Goal: Transaction & Acquisition: Download file/media

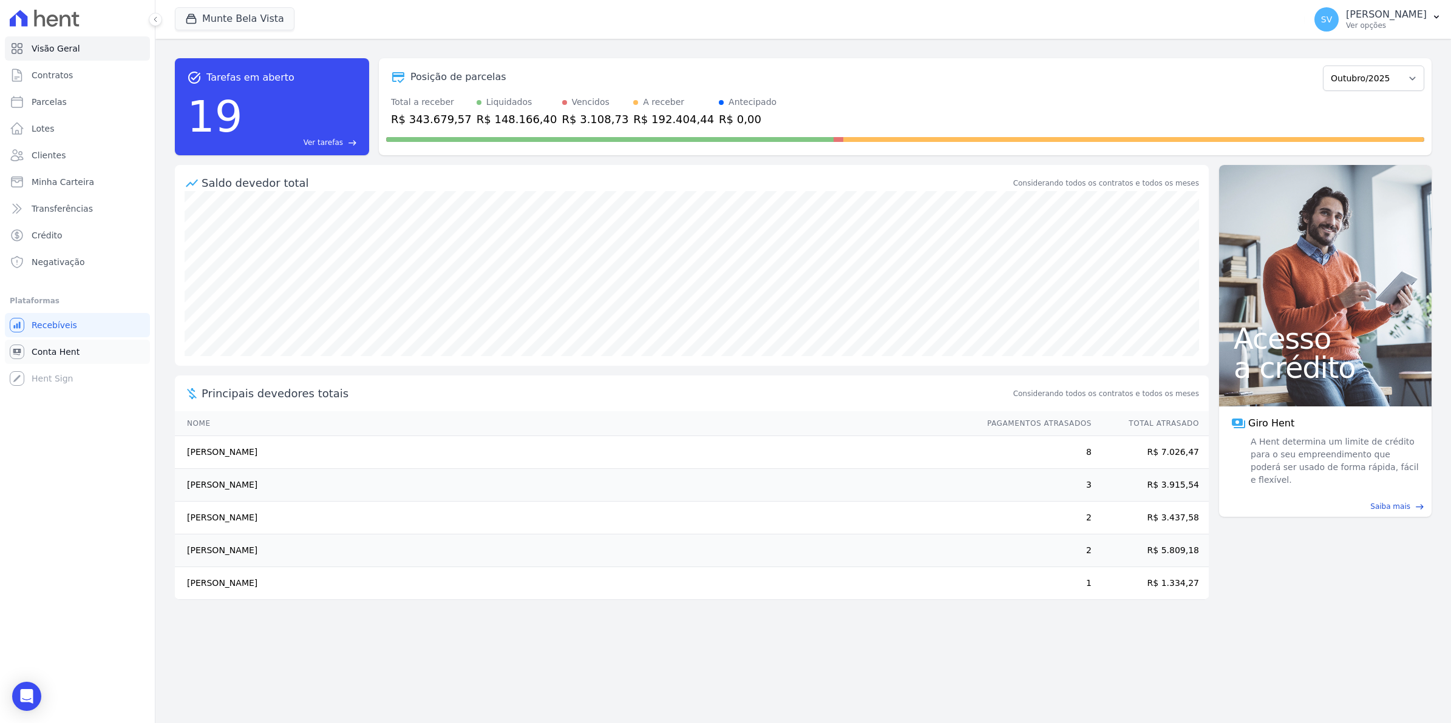
click at [58, 352] on span "Conta Hent" at bounding box center [56, 352] width 48 height 12
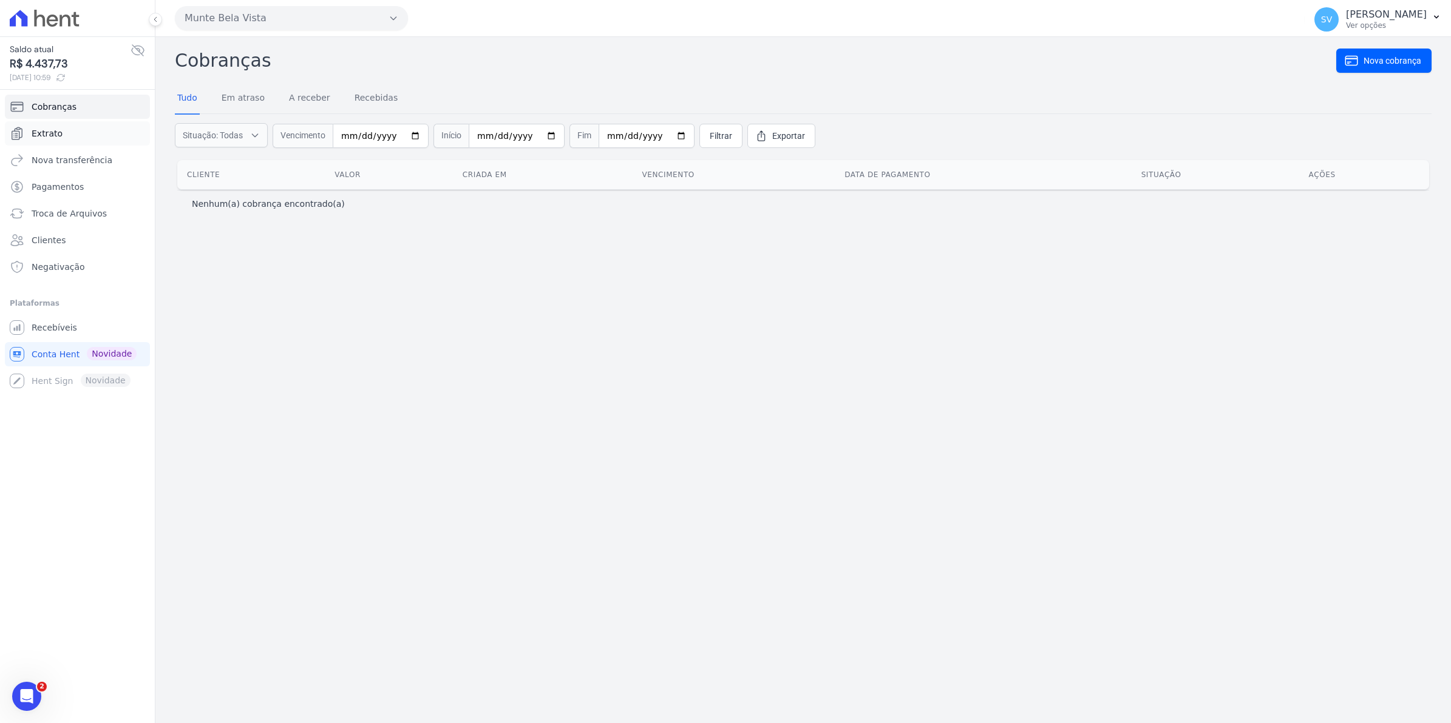
click at [55, 137] on span "Extrato" at bounding box center [47, 133] width 31 height 12
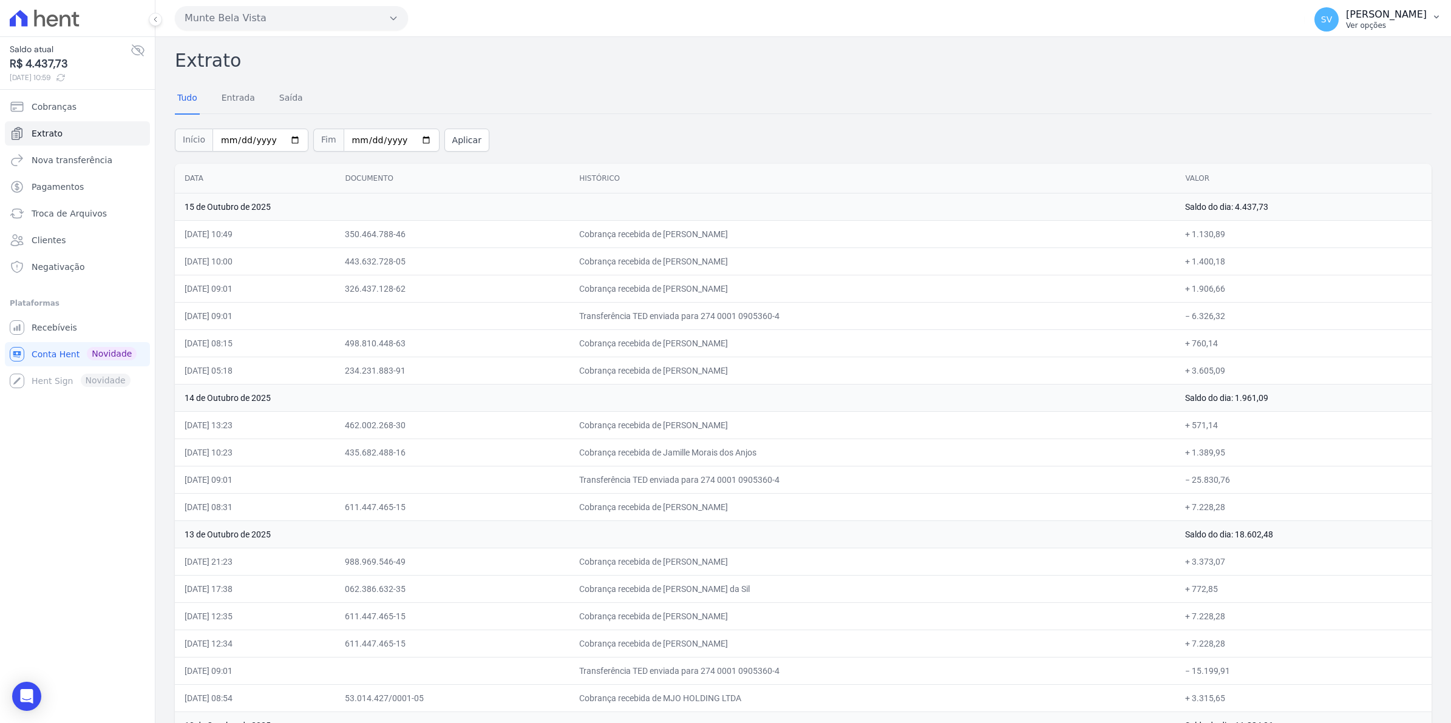
click at [1332, 16] on span "SV" at bounding box center [1326, 19] width 11 height 8
click at [66, 323] on span "Recebíveis" at bounding box center [55, 328] width 46 height 12
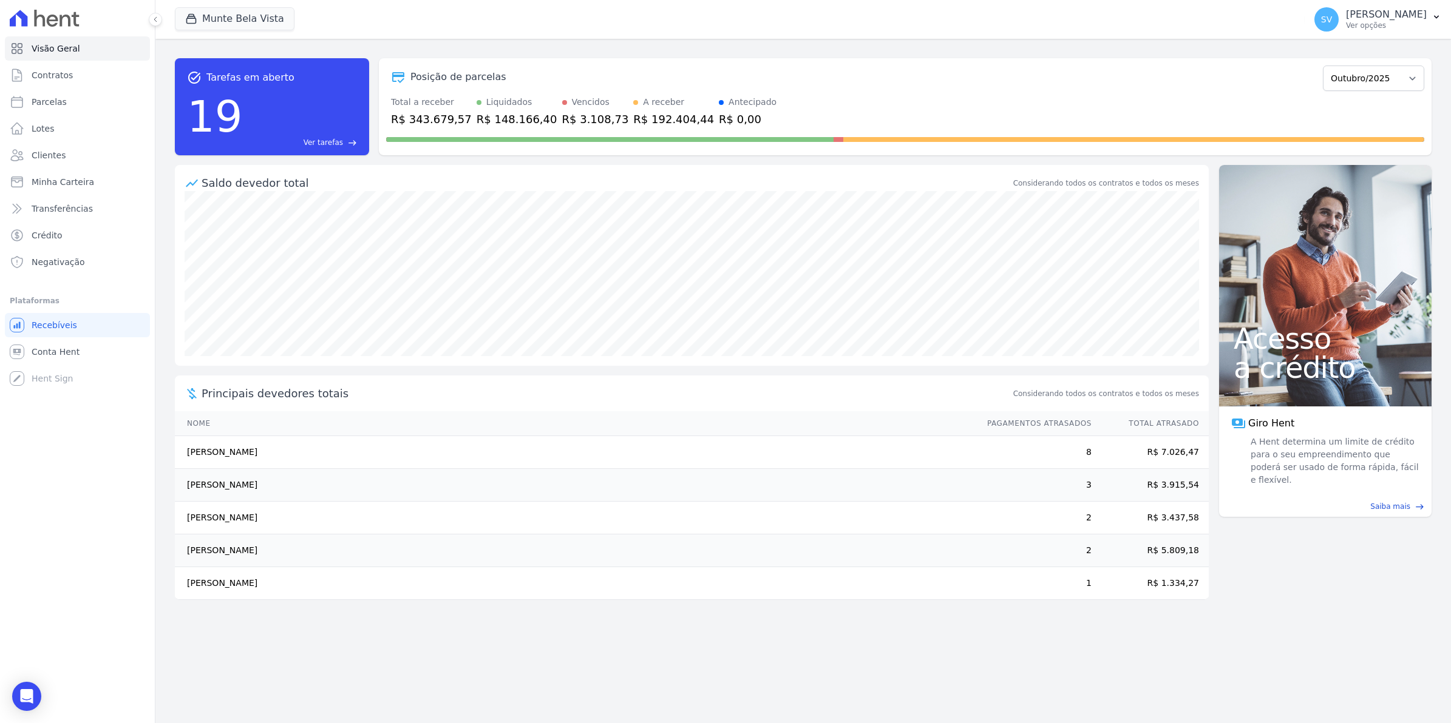
click at [1338, 31] on span "SV" at bounding box center [1326, 19] width 24 height 24
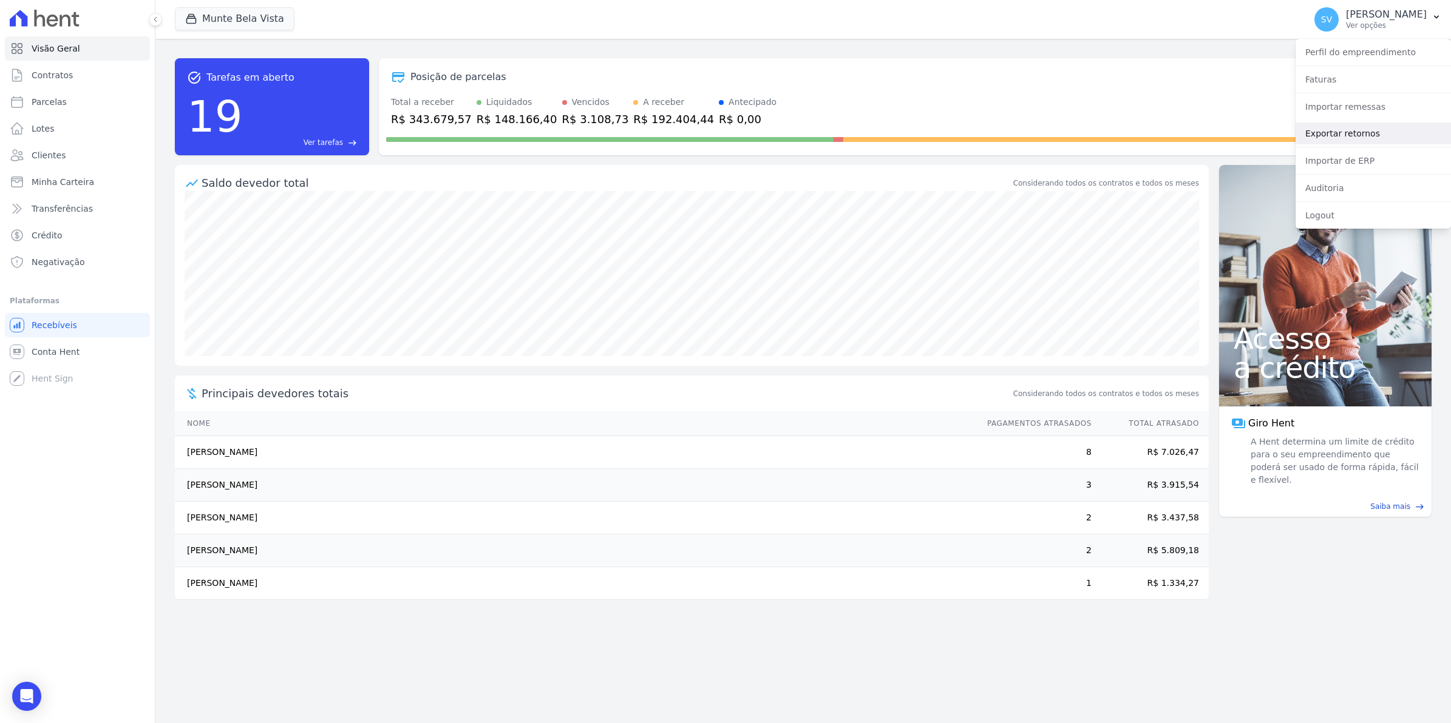
click at [1338, 132] on link "Exportar retornos" at bounding box center [1372, 134] width 155 height 22
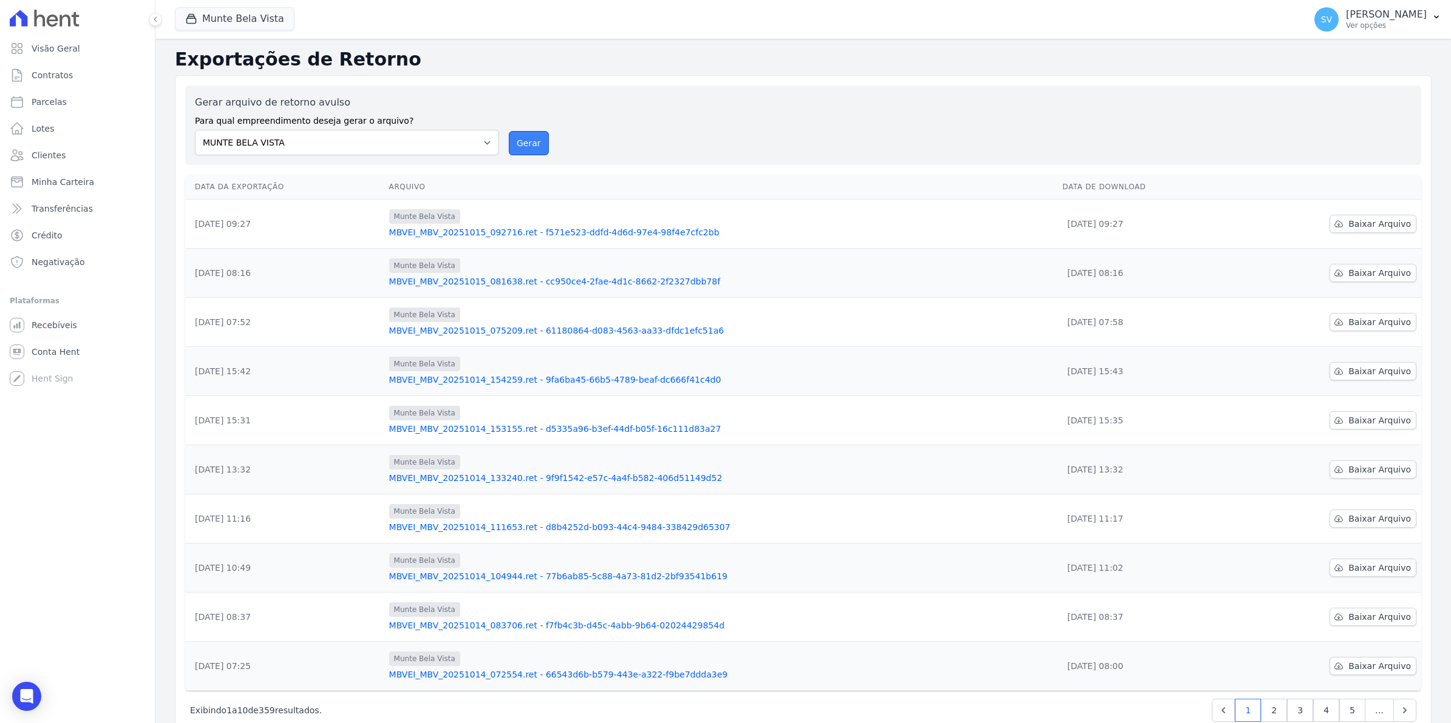
click at [514, 143] on button "Gerar" at bounding box center [529, 143] width 40 height 24
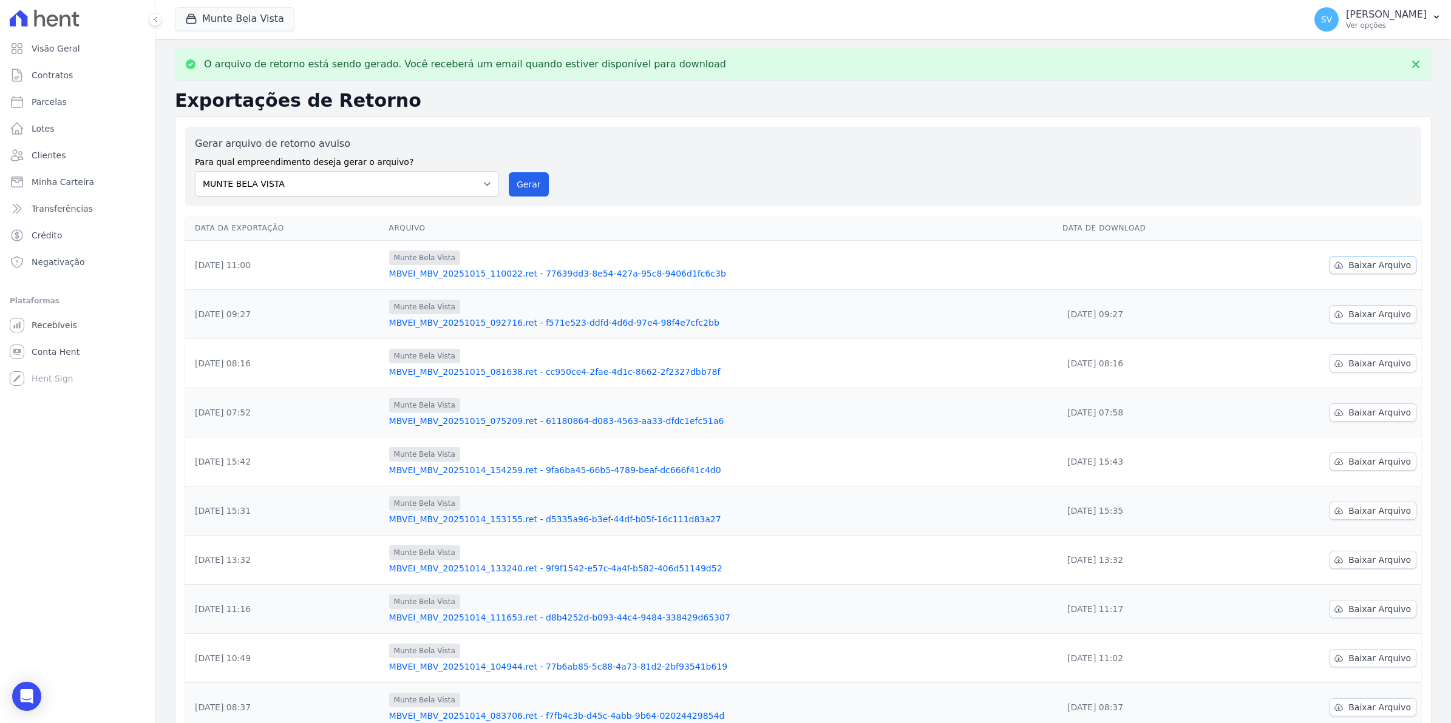
click at [1366, 271] on span "Baixar Arquivo" at bounding box center [1379, 265] width 63 height 12
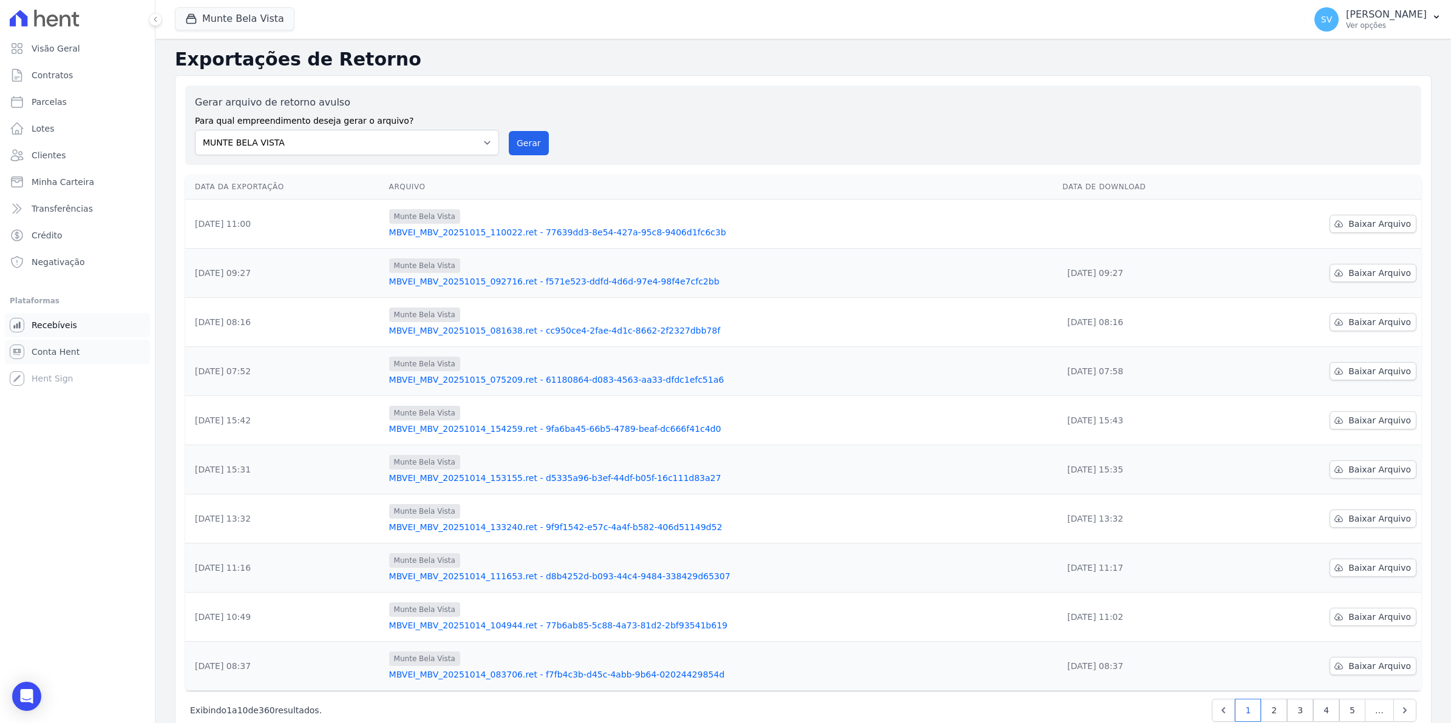
drag, startPoint x: 62, startPoint y: 348, endPoint x: 64, endPoint y: 336, distance: 12.3
click at [62, 348] on span "Conta Hent" at bounding box center [56, 352] width 48 height 12
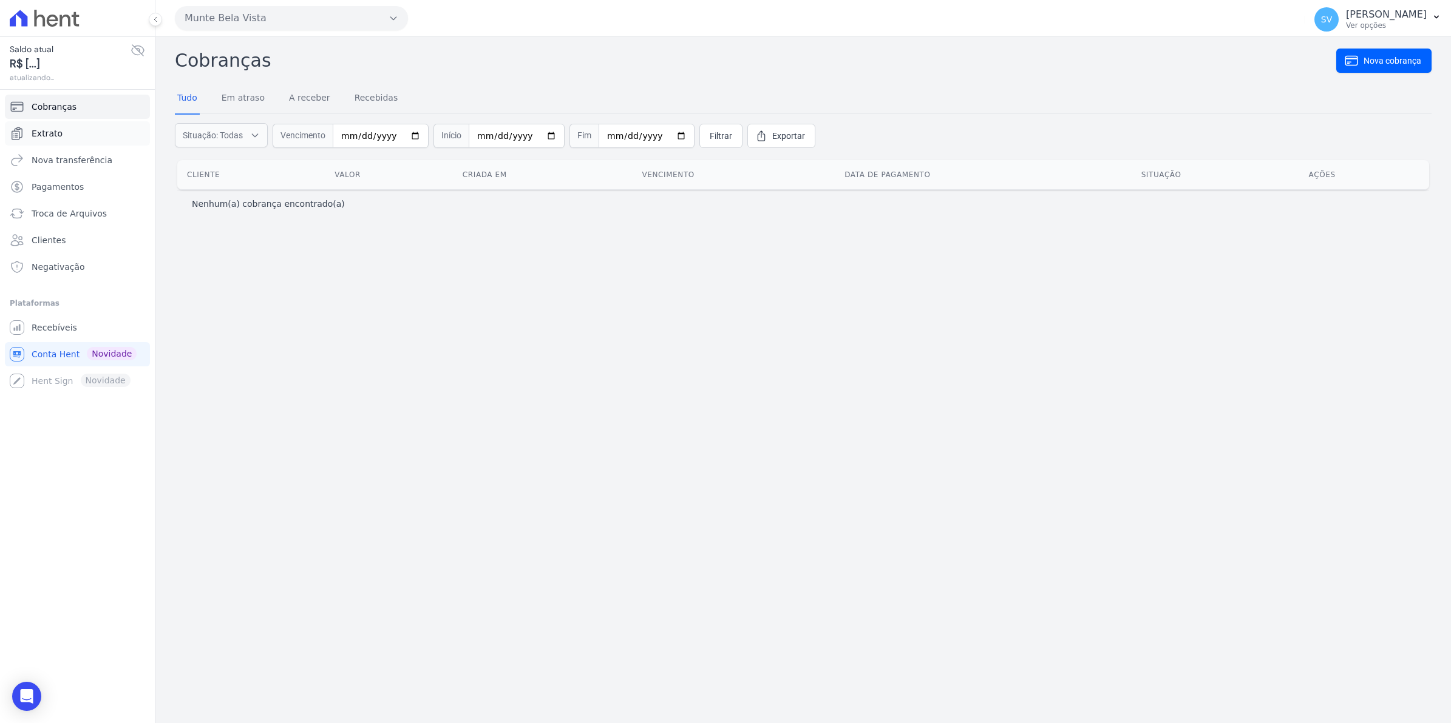
click at [58, 135] on span "Extrato" at bounding box center [47, 133] width 31 height 12
